Goal: Task Accomplishment & Management: Complete application form

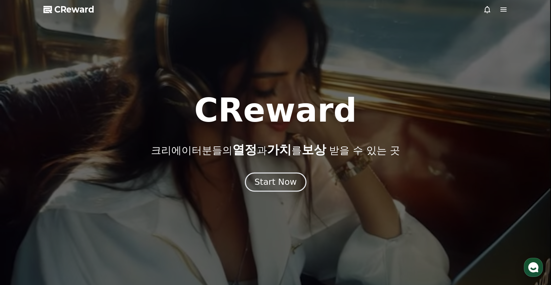
click at [289, 182] on div "Start Now" at bounding box center [276, 182] width 42 height 12
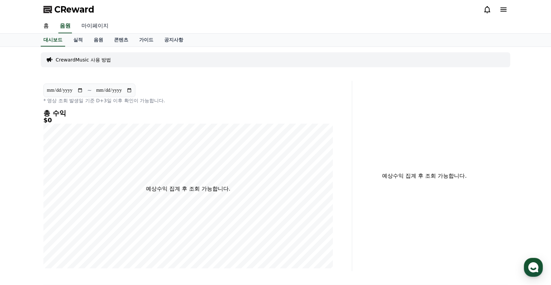
click at [87, 26] on link "마이페이지" at bounding box center [95, 26] width 38 height 14
select select "**********"
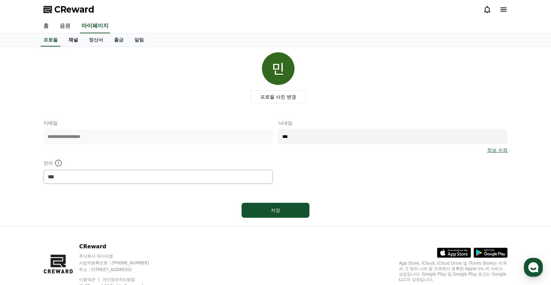
click at [78, 41] on link "채널" at bounding box center [73, 40] width 20 height 13
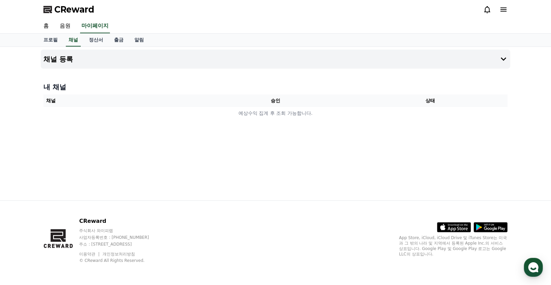
click at [172, 100] on th "채널" at bounding box center [120, 100] width 155 height 13
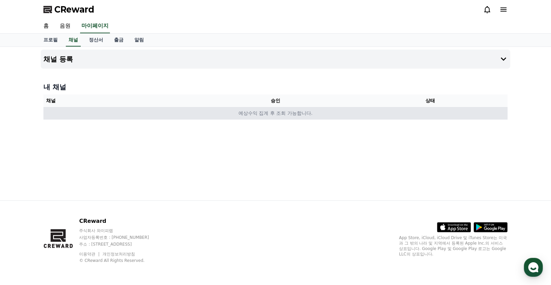
click at [173, 110] on td "예상수익 집계 후 조회 가능합니다." at bounding box center [275, 113] width 464 height 13
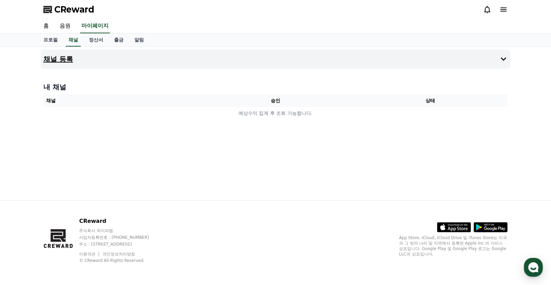
click at [111, 60] on button "채널 등록" at bounding box center [276, 59] width 470 height 19
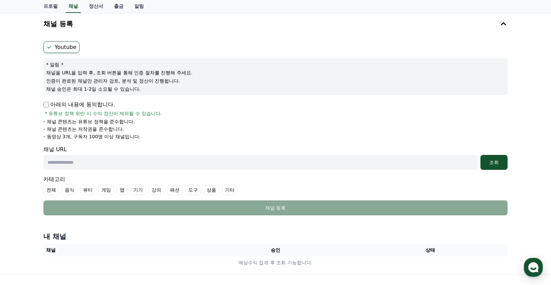
scroll to position [34, 0]
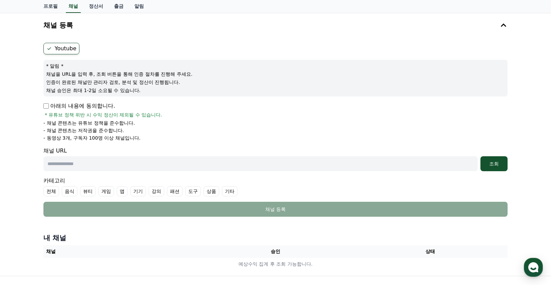
click at [70, 104] on p "아래의 내용에 동의합니다." at bounding box center [79, 106] width 72 height 8
click at [43, 103] on div "Youtube * 알림 * 채널을 URL을 입력 후, 조회 버튼을 통해 인증 절차를 진행해 주세요. 인증이 완료된 채널만 관리자 검토, 분석 …" at bounding box center [276, 129] width 470 height 179
click at [41, 102] on div "Youtube * 알림 * 채널을 URL을 입력 후, 조회 버튼을 통해 인증 절차를 진행해 주세요. 인증이 완료된 채널만 관리자 검토, 분석 …" at bounding box center [276, 129] width 470 height 179
click at [42, 105] on div "Youtube * 알림 * 채널을 URL을 입력 후, 조회 버튼을 통해 인증 절차를 진행해 주세요. 인증이 완료된 채널만 관리자 검토, 분석 …" at bounding box center [276, 129] width 470 height 179
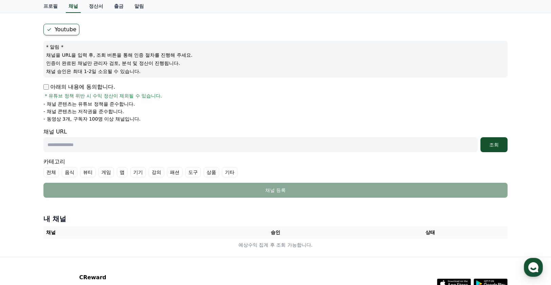
scroll to position [68, 0]
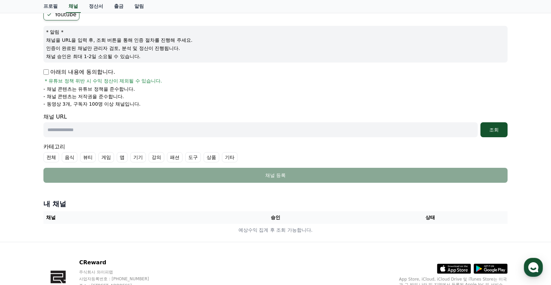
click at [96, 135] on input "text" at bounding box center [260, 129] width 435 height 15
paste input "**********"
type input "**********"
click at [496, 127] on div "조회" at bounding box center [494, 129] width 22 height 7
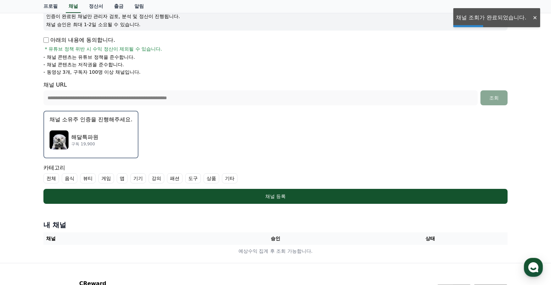
scroll to position [102, 0]
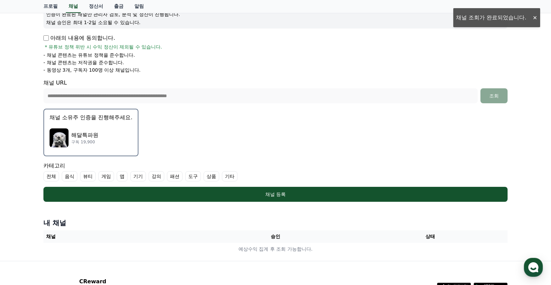
click at [99, 142] on div "해달특파원 구독 19,900" at bounding box center [91, 137] width 83 height 27
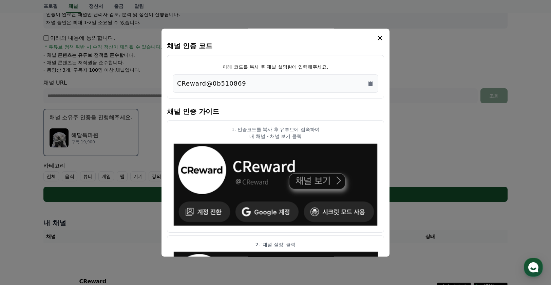
click at [252, 85] on div "CReward@0b510869" at bounding box center [275, 84] width 197 height 10
click at [372, 82] on icon "Copy to clipboard" at bounding box center [371, 83] width 4 height 5
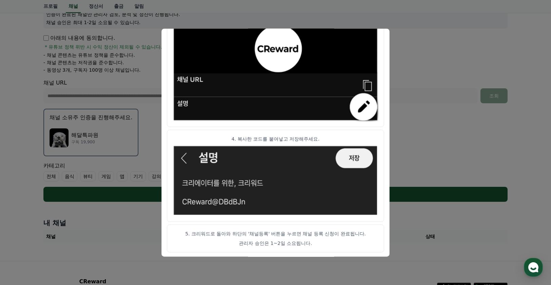
click at [418, 140] on button "close modal" at bounding box center [275, 142] width 551 height 285
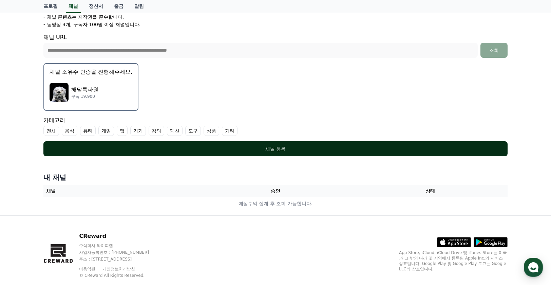
scroll to position [127, 0]
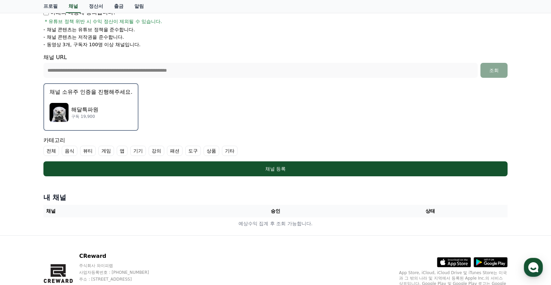
click at [231, 150] on label "기타" at bounding box center [230, 151] width 16 height 10
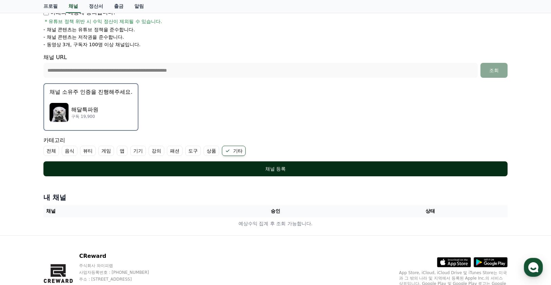
click at [241, 165] on div "채널 등록" at bounding box center [275, 168] width 437 height 7
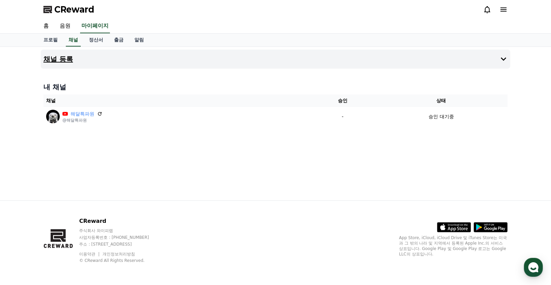
click at [171, 67] on button "채널 등록" at bounding box center [276, 59] width 470 height 19
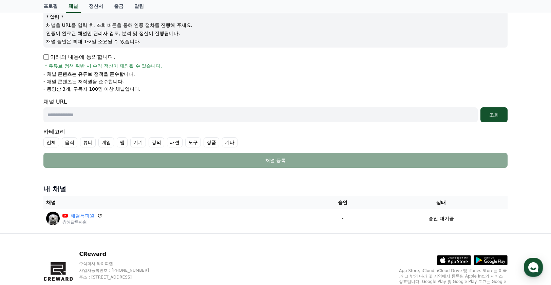
scroll to position [81, 0]
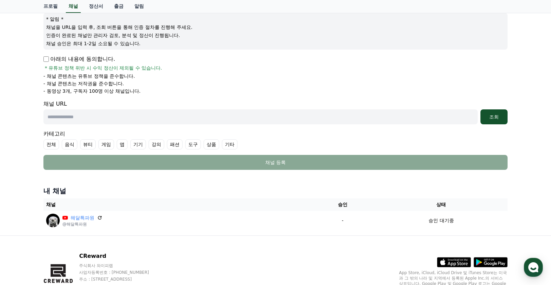
drag, startPoint x: 43, startPoint y: 55, endPoint x: 46, endPoint y: 62, distance: 7.1
click at [43, 55] on div "Youtube * 알림 * 채널을 URL을 입력 후, 조회 버튼을 통해 인증 절차를 진행해 주세요. 인증이 완료된 채널만 관리자 검토, 분석 …" at bounding box center [276, 82] width 470 height 179
click at [46, 62] on p "아래의 내용에 동의합니다." at bounding box center [79, 59] width 72 height 8
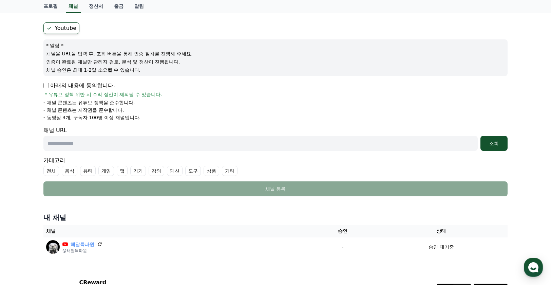
scroll to position [0, 0]
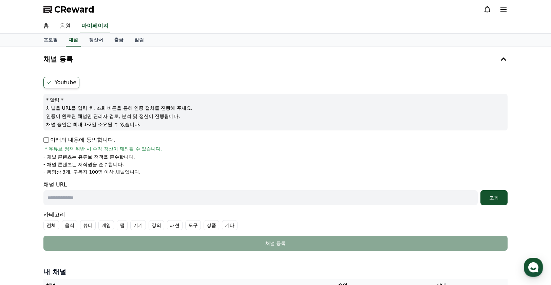
click at [64, 85] on label "Youtube" at bounding box center [61, 83] width 36 height 12
click at [102, 201] on input "text" at bounding box center [260, 197] width 435 height 15
paste input "**********"
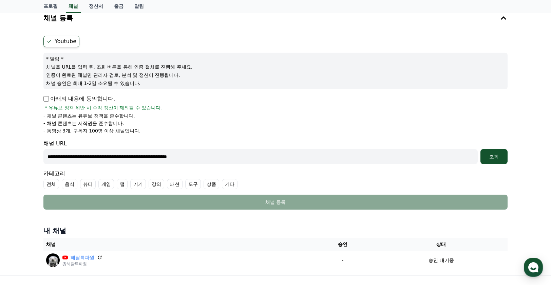
scroll to position [115, 0]
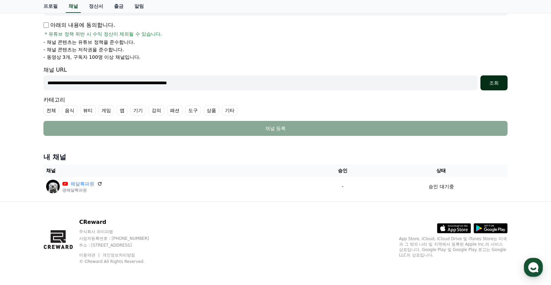
type input "**********"
click at [499, 88] on button "조회" at bounding box center [494, 82] width 27 height 15
click at [495, 82] on div "조회" at bounding box center [494, 82] width 22 height 7
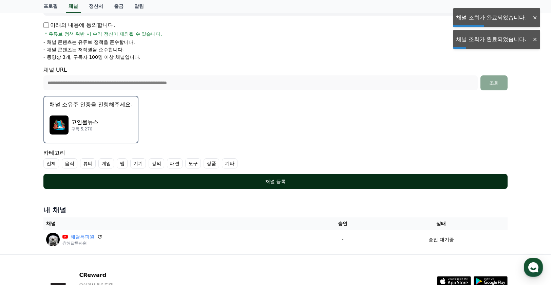
click at [229, 175] on button "채널 등록" at bounding box center [275, 181] width 464 height 15
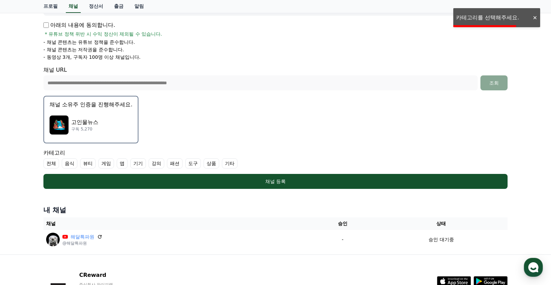
click at [91, 114] on div "고인물뉴스 구독 5,270" at bounding box center [91, 124] width 83 height 27
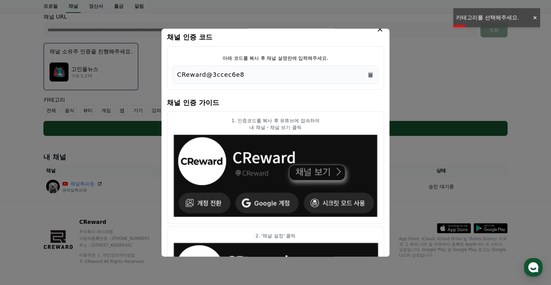
scroll to position [0, 0]
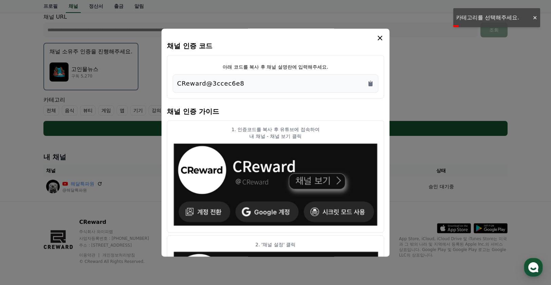
click at [257, 87] on div "CReward@3ccec6e8" at bounding box center [275, 84] width 197 height 10
click at [232, 87] on p "CReward@3ccec6e8" at bounding box center [210, 84] width 67 height 10
click at [367, 84] on div "CReward@3ccec6e8" at bounding box center [275, 84] width 197 height 10
click at [371, 80] on icon "Copy to clipboard" at bounding box center [370, 83] width 7 height 7
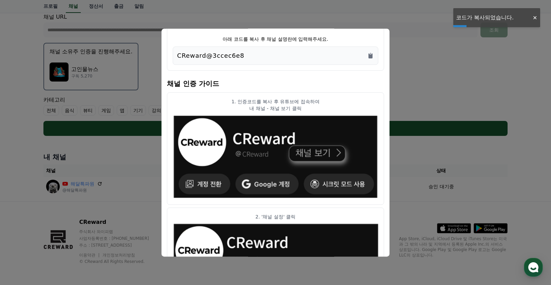
scroll to position [136, 0]
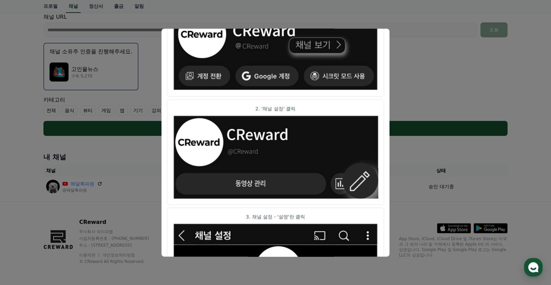
click at [466, 238] on button "close modal" at bounding box center [275, 142] width 551 height 285
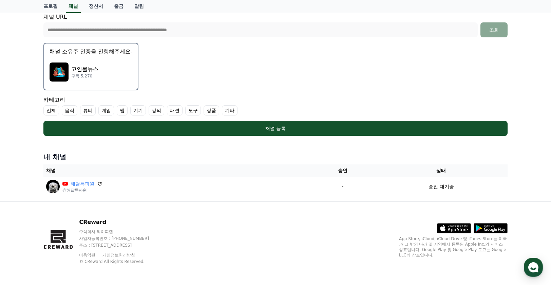
drag, startPoint x: 227, startPoint y: 110, endPoint x: 231, endPoint y: 113, distance: 5.3
click at [227, 109] on label "기타" at bounding box center [230, 110] width 16 height 10
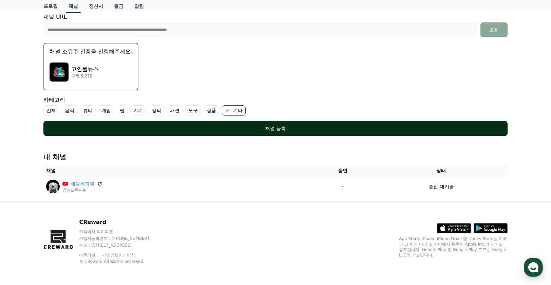
click at [242, 129] on div "채널 등록" at bounding box center [275, 128] width 437 height 7
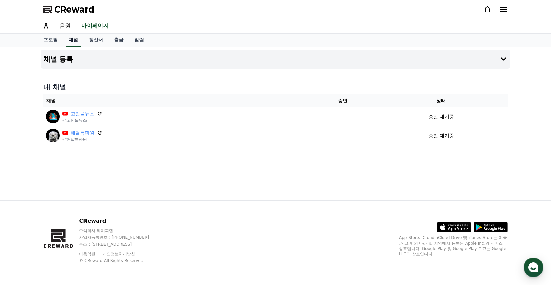
click at [78, 41] on link "채널" at bounding box center [73, 40] width 15 height 13
click at [76, 62] on button "채널 등록" at bounding box center [276, 59] width 470 height 19
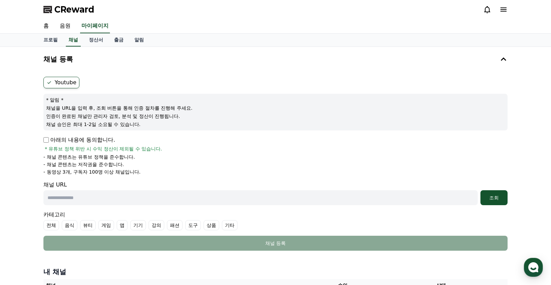
click at [58, 82] on label "Youtube" at bounding box center [61, 83] width 36 height 12
click at [59, 137] on p "아래의 내용에 동의합니다." at bounding box center [79, 140] width 72 height 8
click at [61, 79] on label "Youtube" at bounding box center [61, 83] width 36 height 12
click at [89, 203] on input "text" at bounding box center [260, 197] width 435 height 15
paste input "**********"
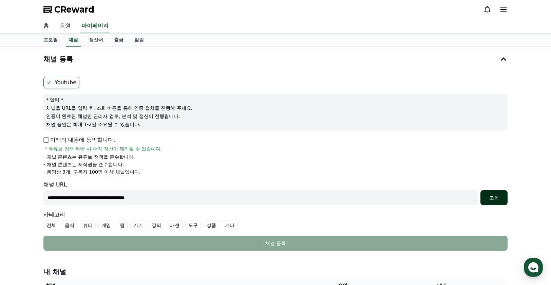
click at [494, 195] on div "조회" at bounding box center [494, 197] width 22 height 7
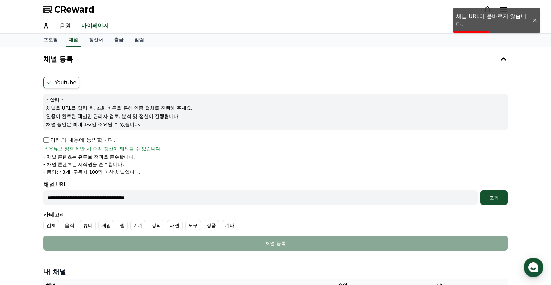
click at [153, 199] on input "**********" at bounding box center [260, 197] width 435 height 15
paste input "**********"
type input "**********"
click at [498, 194] on div "조회" at bounding box center [494, 197] width 22 height 7
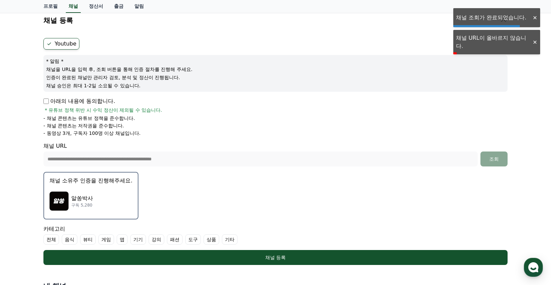
scroll to position [136, 0]
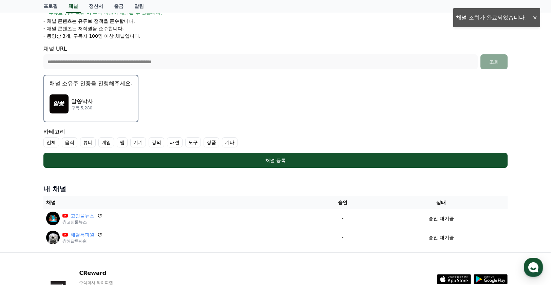
click at [227, 140] on label "기타" at bounding box center [230, 142] width 16 height 10
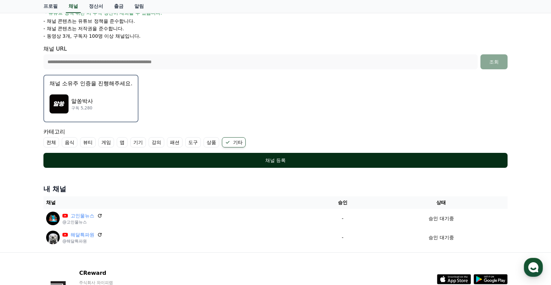
click at [232, 158] on div "채널 등록" at bounding box center [275, 160] width 437 height 7
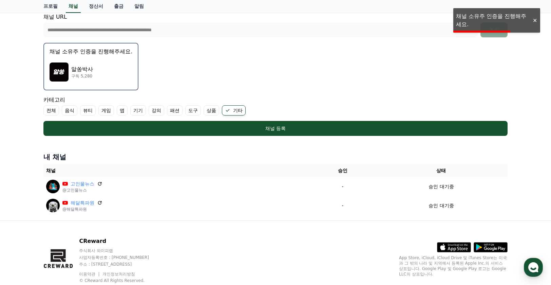
scroll to position [170, 0]
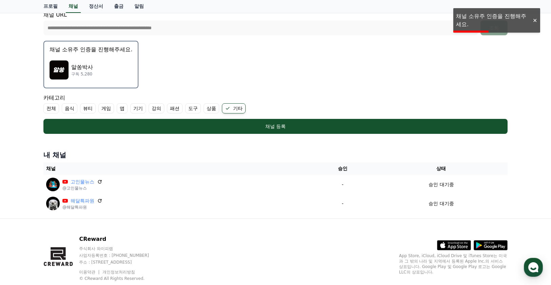
click at [110, 60] on div "알쏭박사 구독 5,280" at bounding box center [91, 69] width 83 height 27
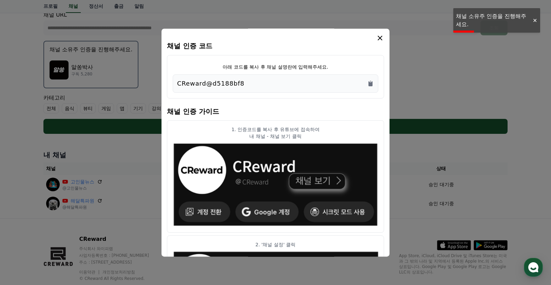
click at [276, 82] on div "CReward@d5188bf8" at bounding box center [275, 84] width 197 height 10
click at [370, 79] on div "CReward@d5188bf8" at bounding box center [275, 84] width 197 height 10
click at [371, 81] on icon "Copy to clipboard" at bounding box center [370, 81] width 1 height 1
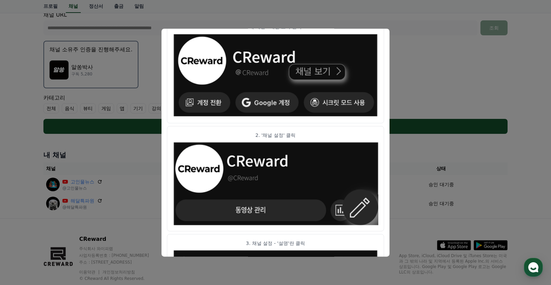
scroll to position [136, 0]
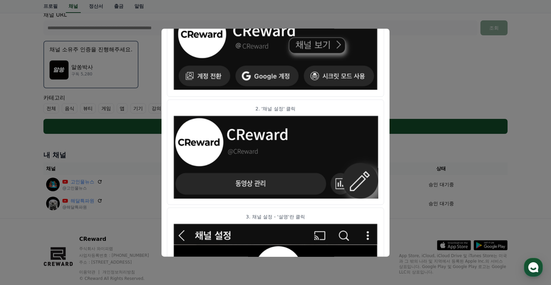
drag, startPoint x: 420, startPoint y: 100, endPoint x: 414, endPoint y: 105, distance: 7.9
click at [420, 100] on button "close modal" at bounding box center [275, 142] width 551 height 285
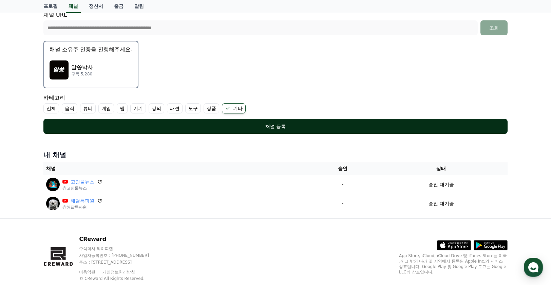
click at [357, 123] on div "채널 등록" at bounding box center [275, 126] width 437 height 7
